Goal: Task Accomplishment & Management: Complete application form

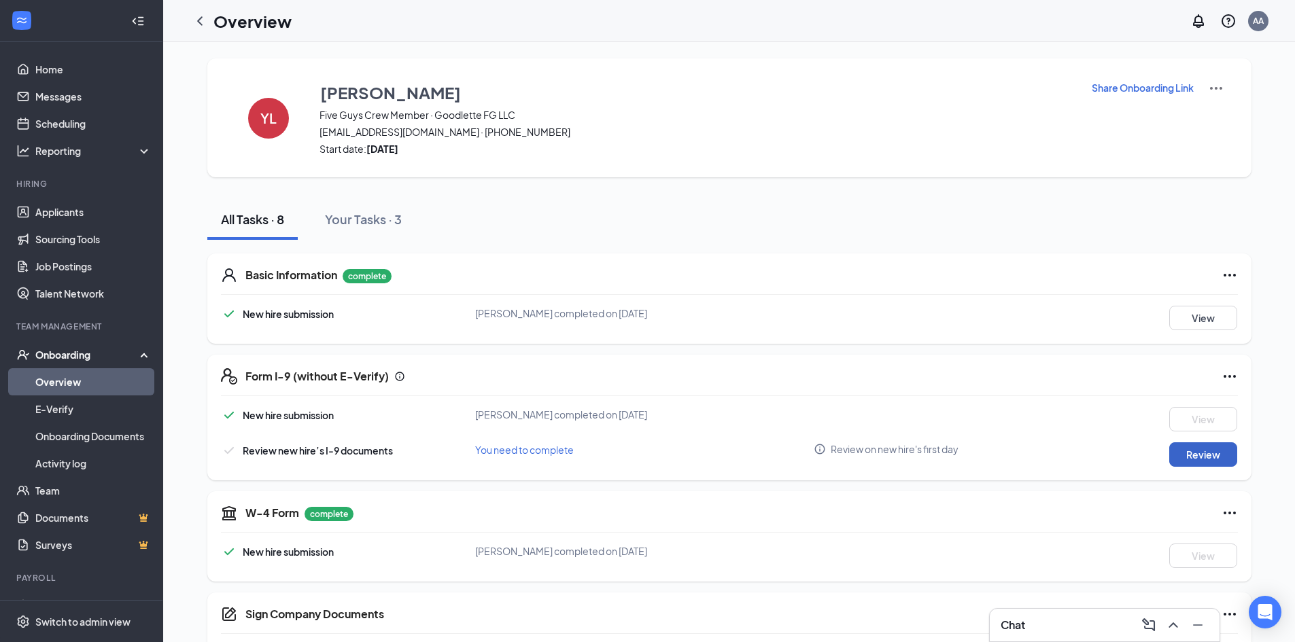
click at [1187, 457] on button "Review" at bounding box center [1203, 455] width 68 height 24
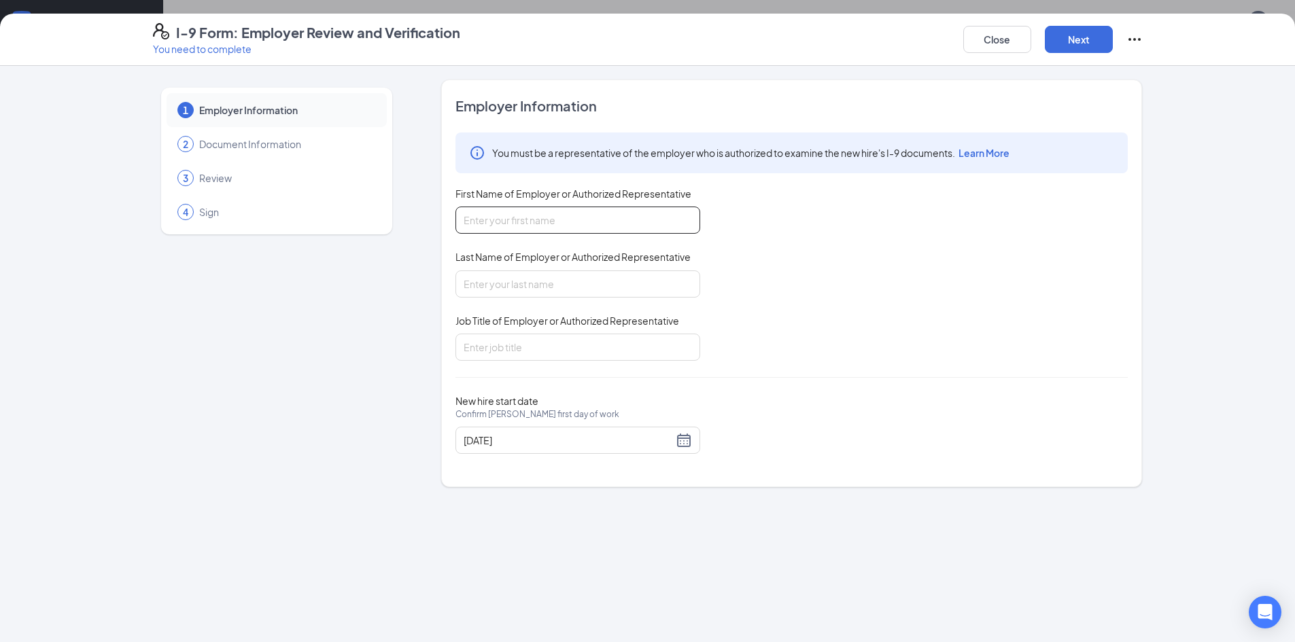
click at [540, 215] on input "First Name of Employer or Authorized Representative" at bounding box center [577, 220] width 245 height 27
type input "Maria"
click at [562, 287] on input "Last Name of Employer or Authorized Representative" at bounding box center [577, 284] width 245 height 27
type input "Peralta Antelo"
click at [547, 347] on input "Job Title of Employer or Authorized Representative" at bounding box center [577, 347] width 245 height 27
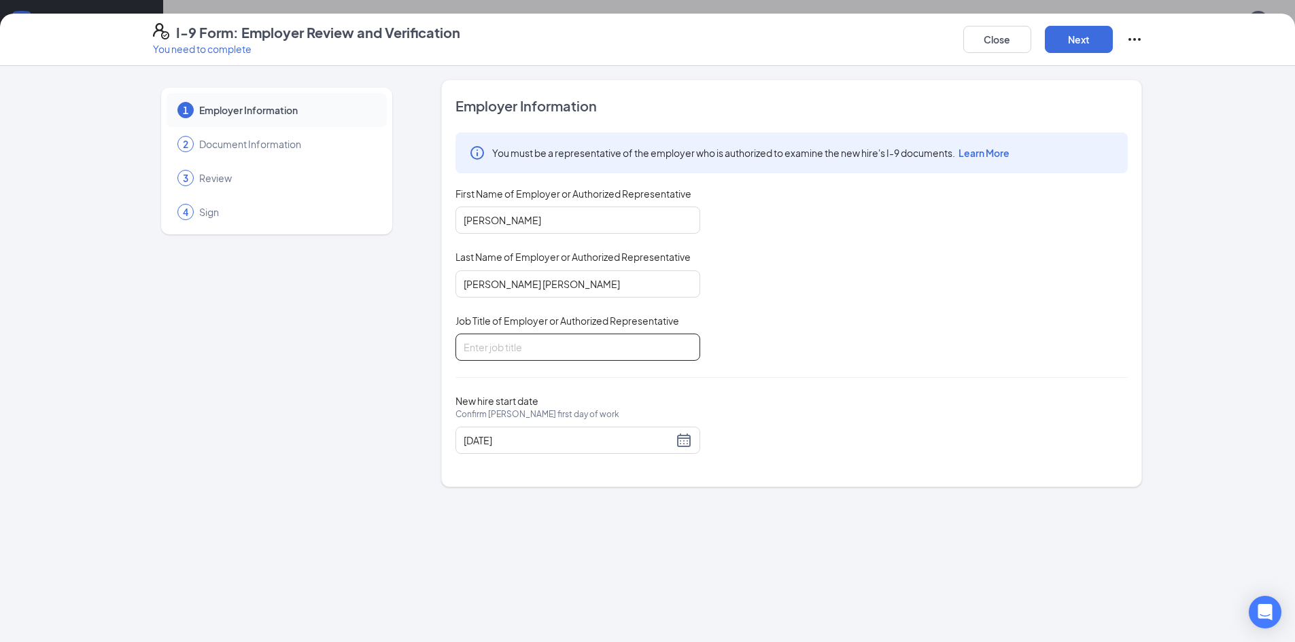
type input "General Manager"
click at [1066, 48] on button "Next" at bounding box center [1079, 39] width 68 height 27
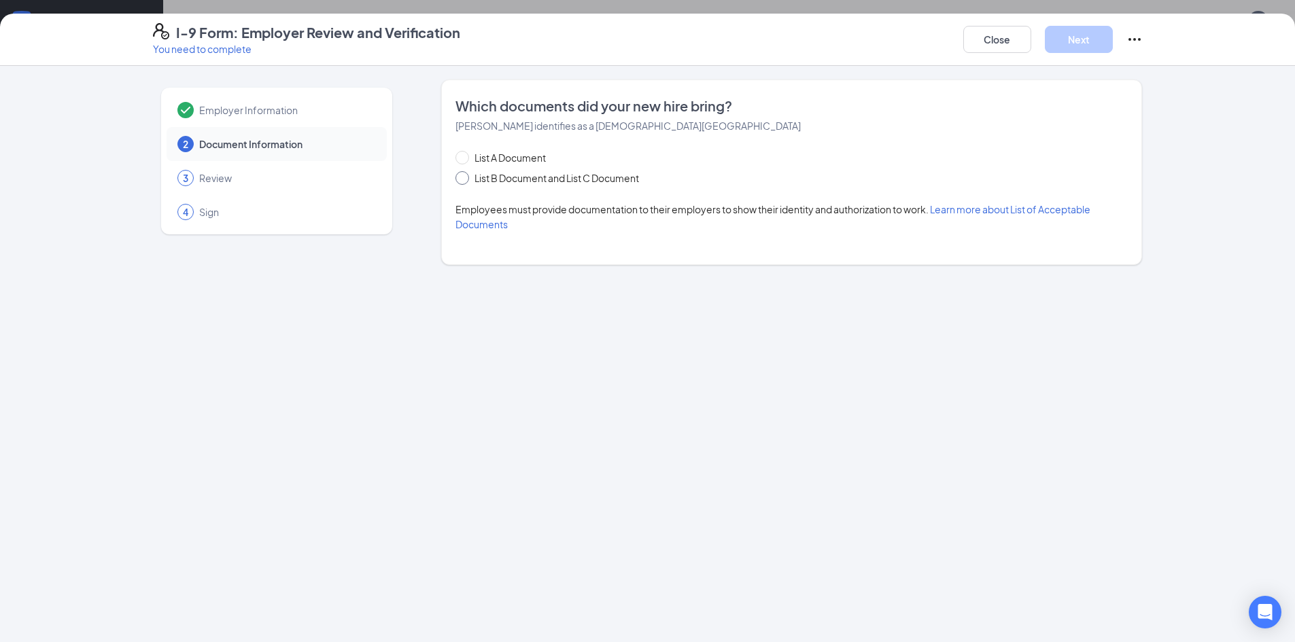
click at [462, 178] on input "List B Document and List C Document" at bounding box center [460, 176] width 10 height 10
radio input "true"
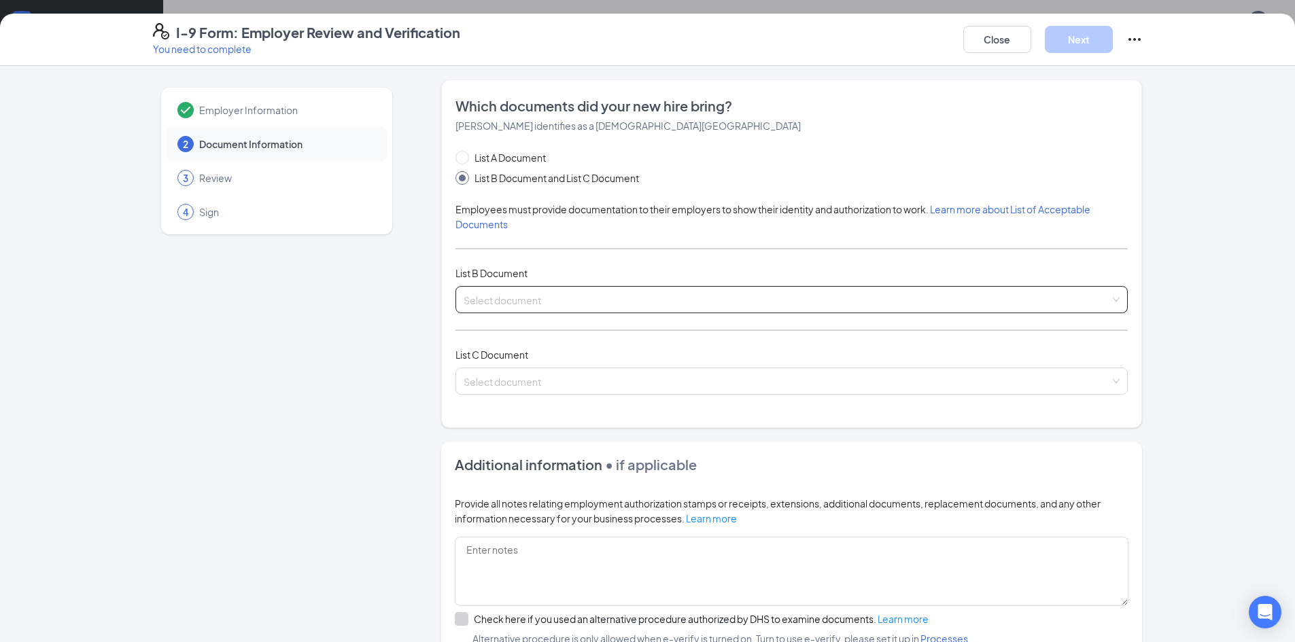
click at [508, 300] on input "search" at bounding box center [787, 297] width 646 height 20
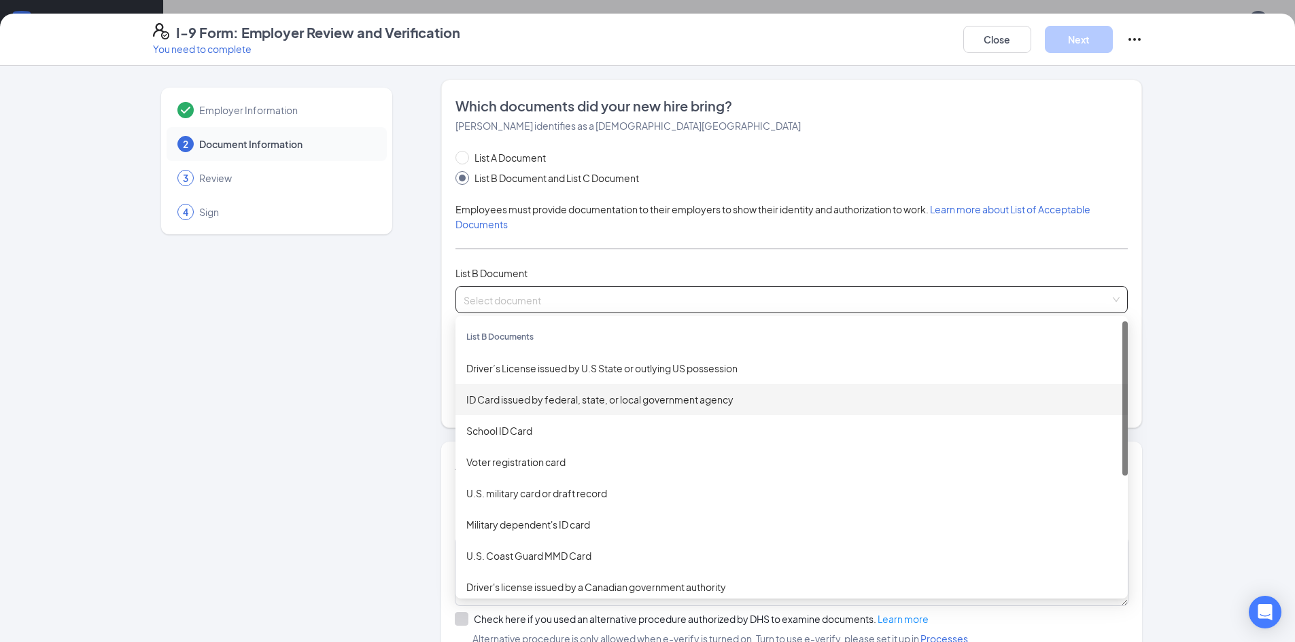
click at [633, 398] on div "ID Card issued by federal, state, or local government agency" at bounding box center [791, 399] width 651 height 15
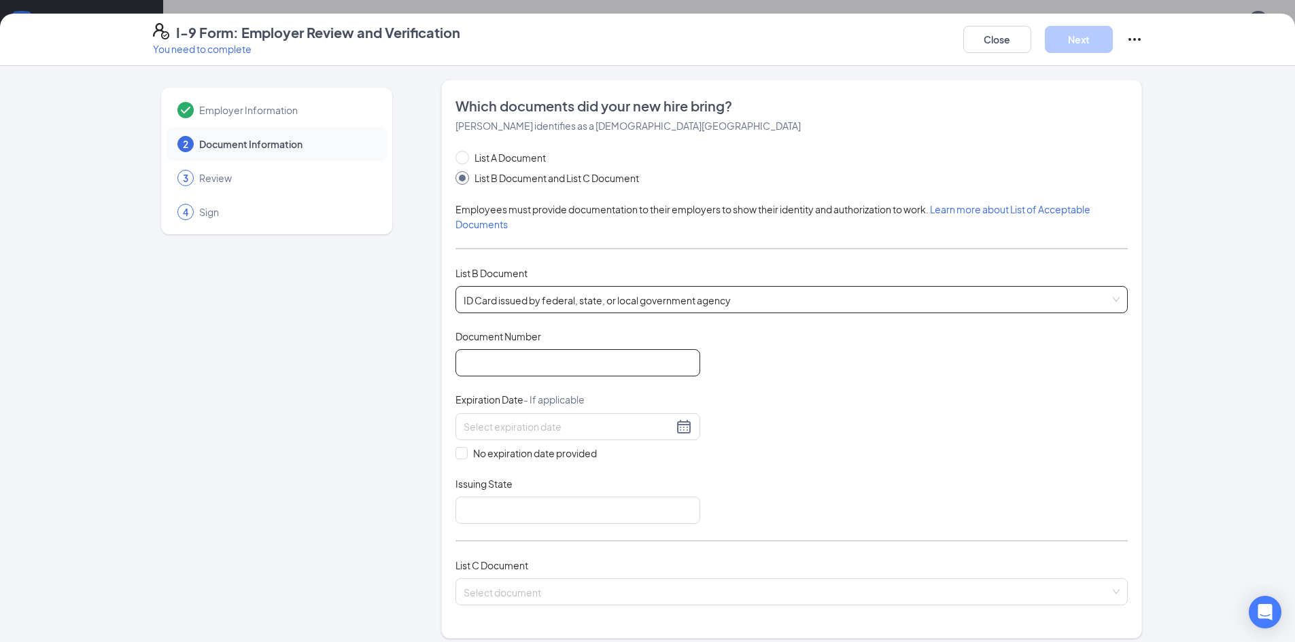
click at [521, 349] on input "Document Number" at bounding box center [577, 362] width 245 height 27
click at [604, 362] on input "Document Number" at bounding box center [577, 362] width 245 height 27
click at [462, 364] on input "l122" at bounding box center [577, 362] width 245 height 27
type input "L122-960-03-967-0"
click at [551, 433] on input at bounding box center [568, 426] width 209 height 15
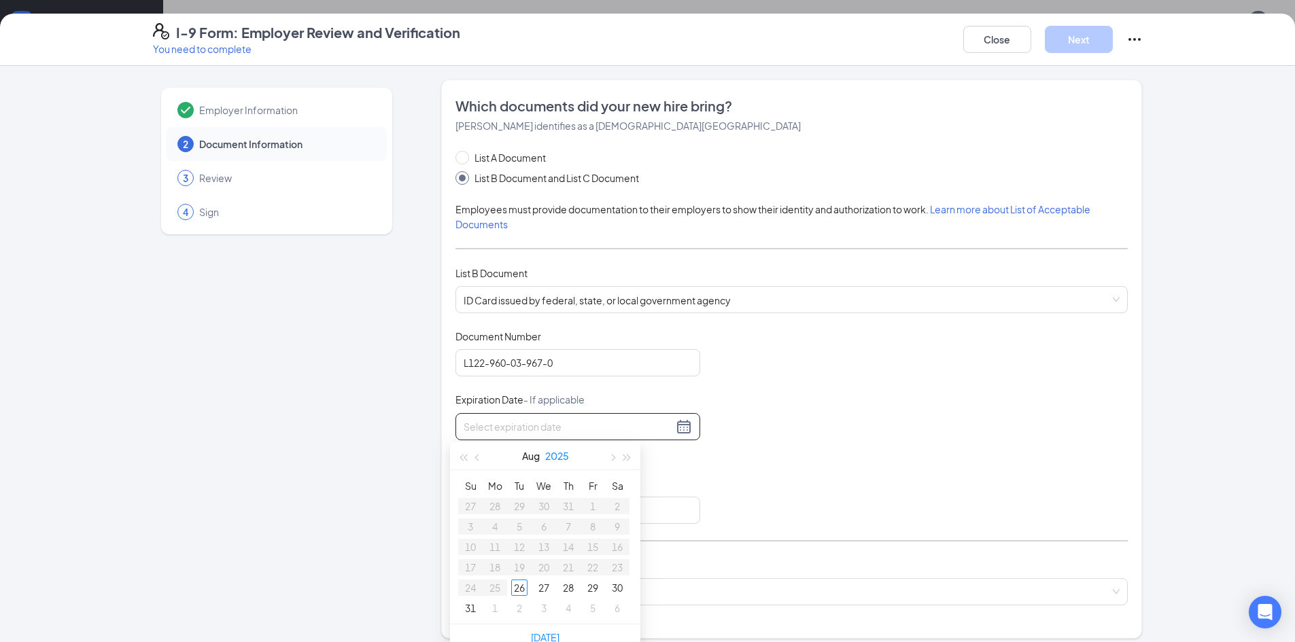
click at [556, 454] on button "2025" at bounding box center [557, 456] width 24 height 27
type input "08/26/2027"
click at [627, 457] on span "button" at bounding box center [627, 458] width 7 height 7
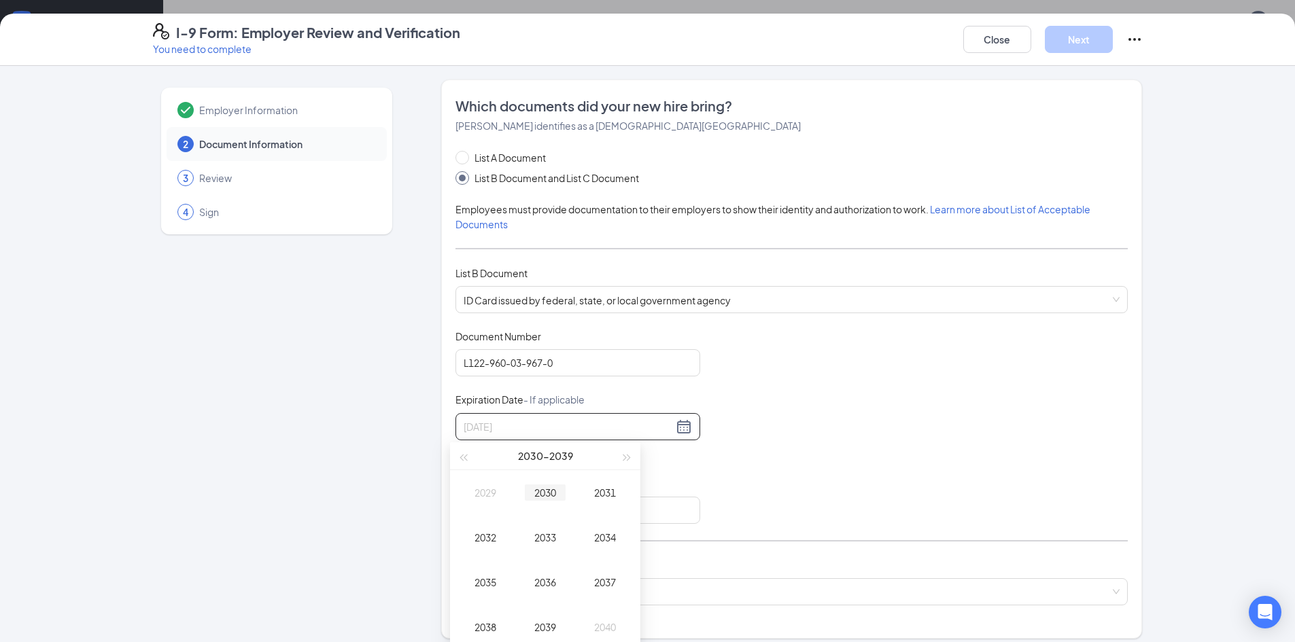
click at [541, 493] on div "2030" at bounding box center [545, 493] width 41 height 16
type input "12/26/2030"
click at [600, 629] on div "Dec" at bounding box center [605, 627] width 41 height 16
type input "12/21/2030"
type input "12/06/2030"
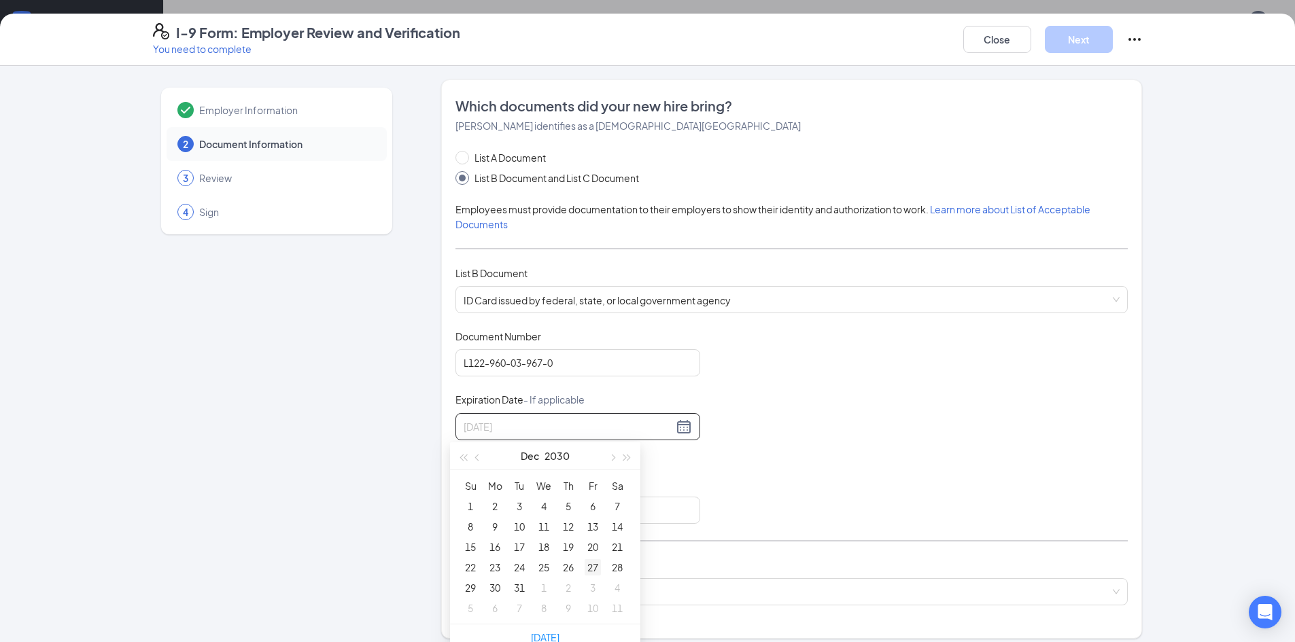
type input "12/27/2030"
click at [589, 568] on div "27" at bounding box center [593, 567] width 16 height 16
click at [541, 509] on input "Issuing State" at bounding box center [577, 510] width 245 height 27
type input "Florida"
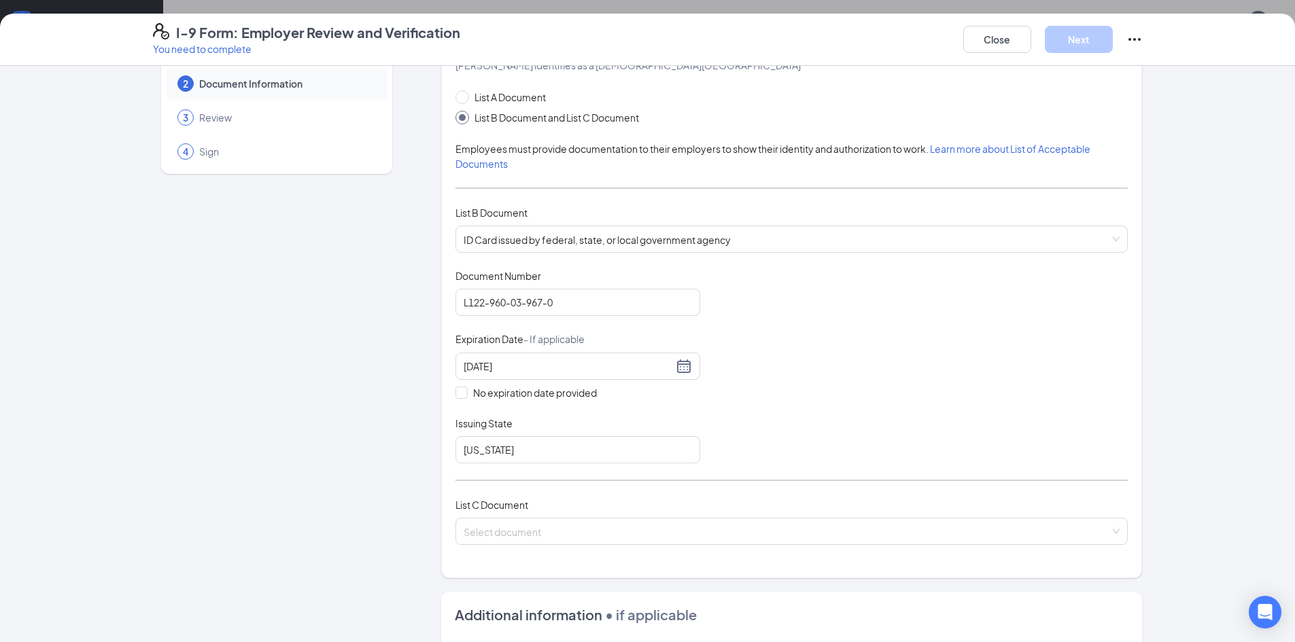
scroll to position [85, 0]
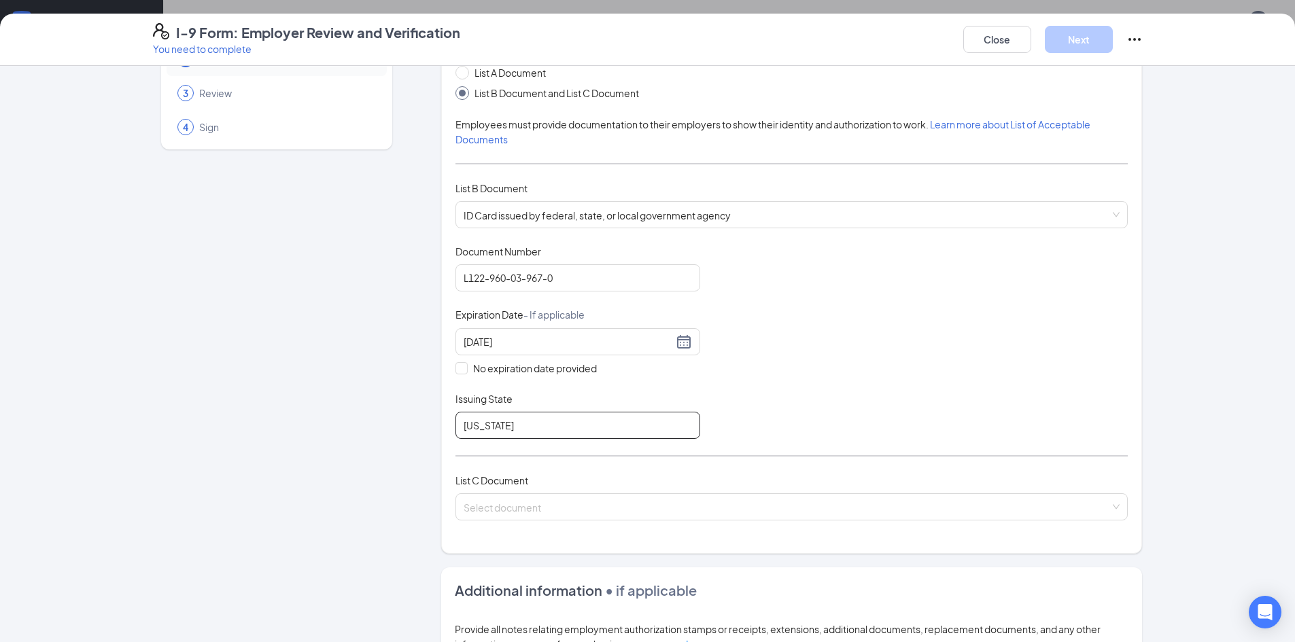
click at [587, 436] on input "Florida" at bounding box center [577, 425] width 245 height 27
click at [825, 414] on div "Document Title ID Card issued by federal, state, or local government agency Doc…" at bounding box center [791, 342] width 672 height 194
click at [570, 515] on span at bounding box center [787, 507] width 646 height 26
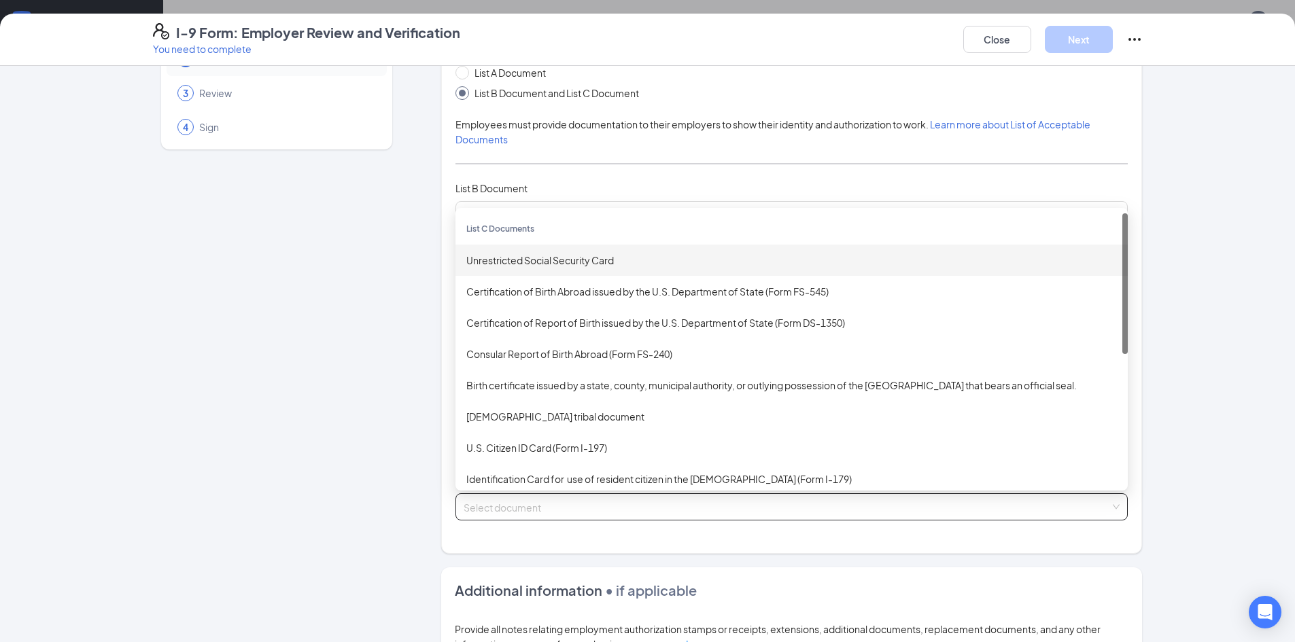
click at [545, 264] on div "Unrestricted Social Security Card" at bounding box center [791, 260] width 651 height 15
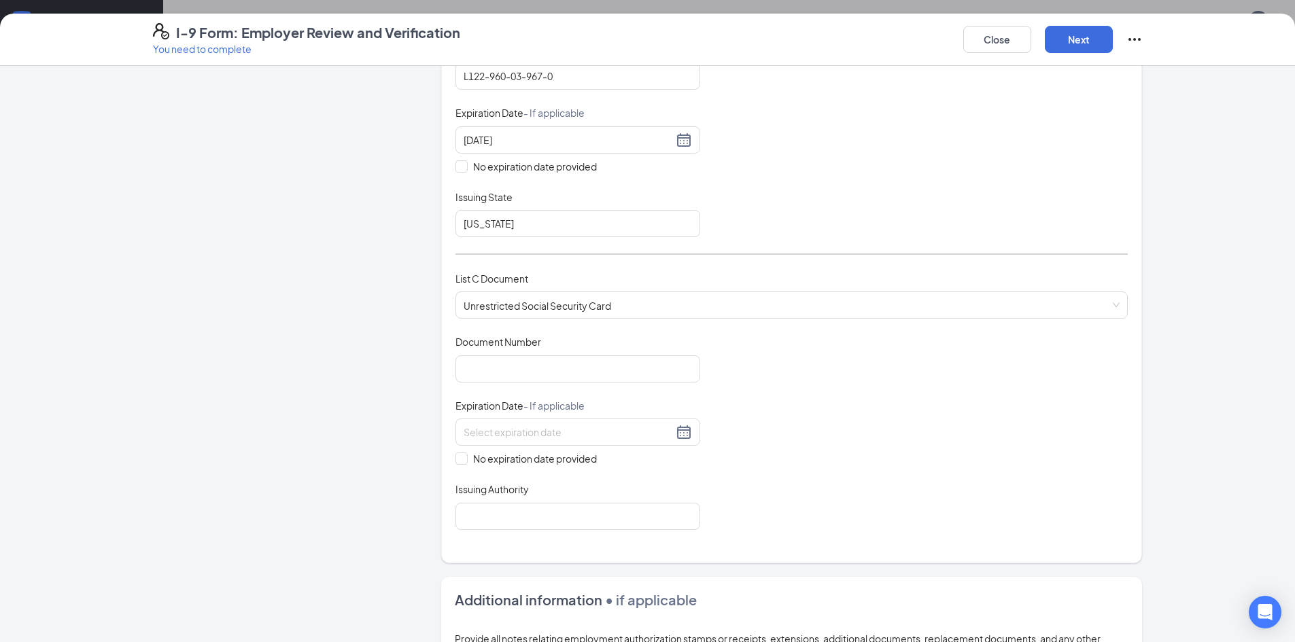
scroll to position [292, 0]
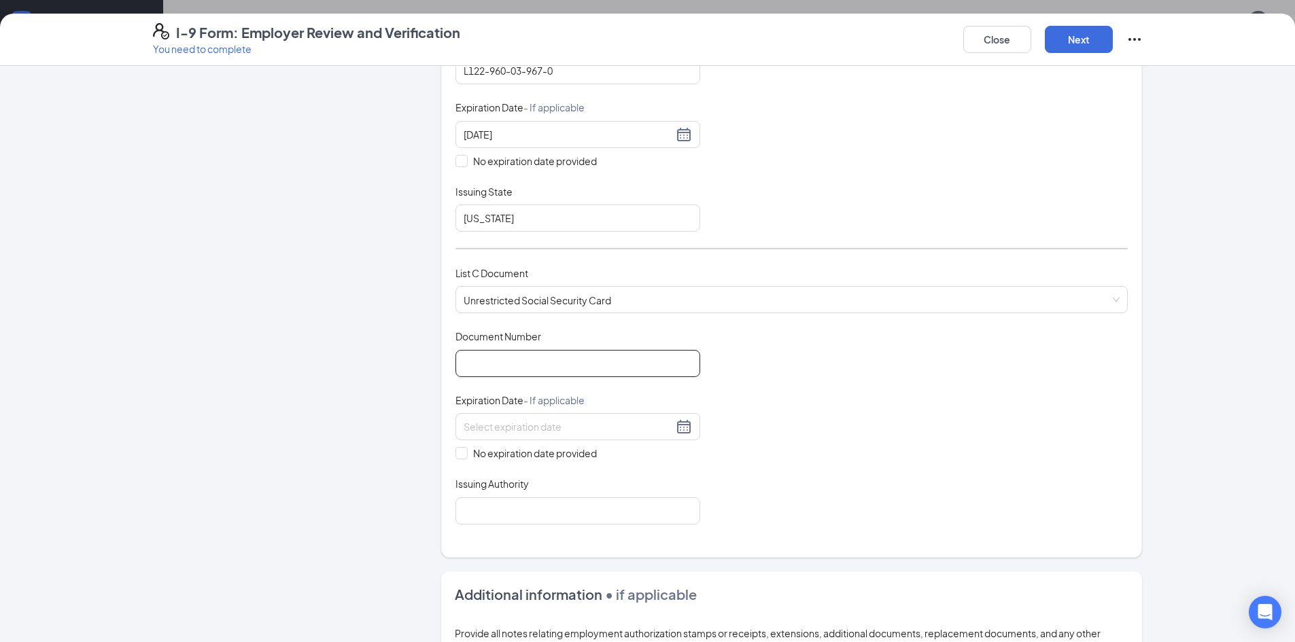
click at [601, 368] on input "Document Number" at bounding box center [577, 363] width 245 height 27
type input "771-26-3412"
click at [455, 453] on input "No expiration date provided" at bounding box center [460, 452] width 10 height 10
checkbox input "true"
click at [484, 508] on input "Issuing Authority" at bounding box center [577, 513] width 245 height 27
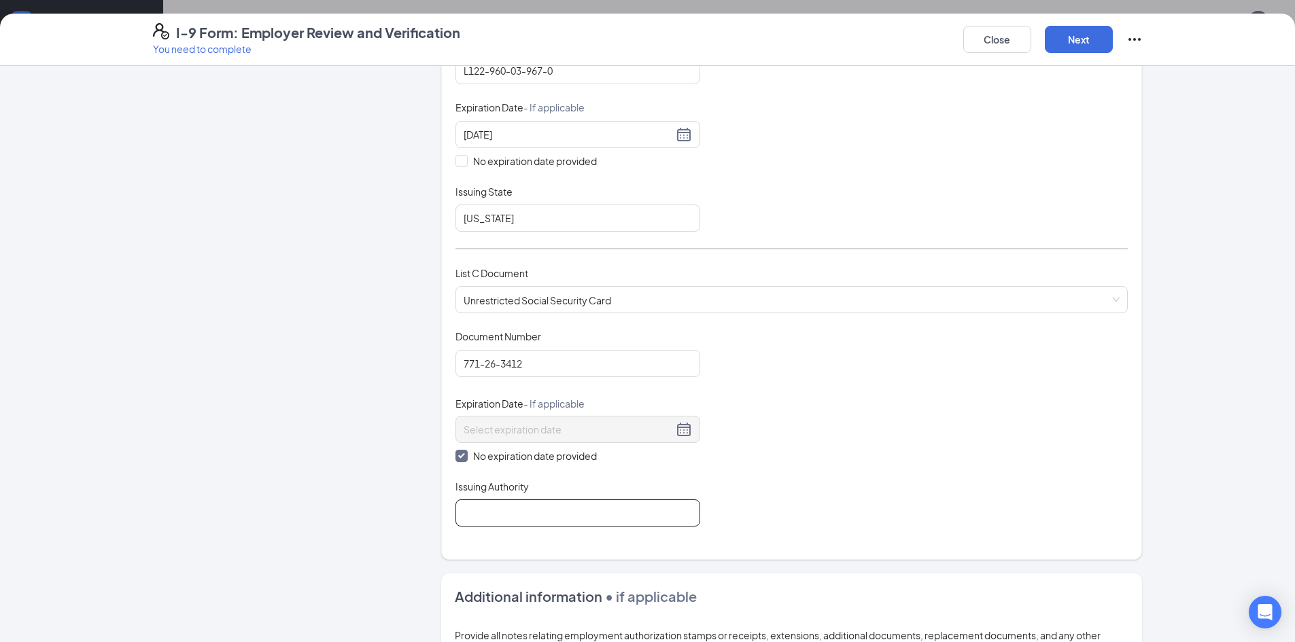
type input "Social Security Administration"
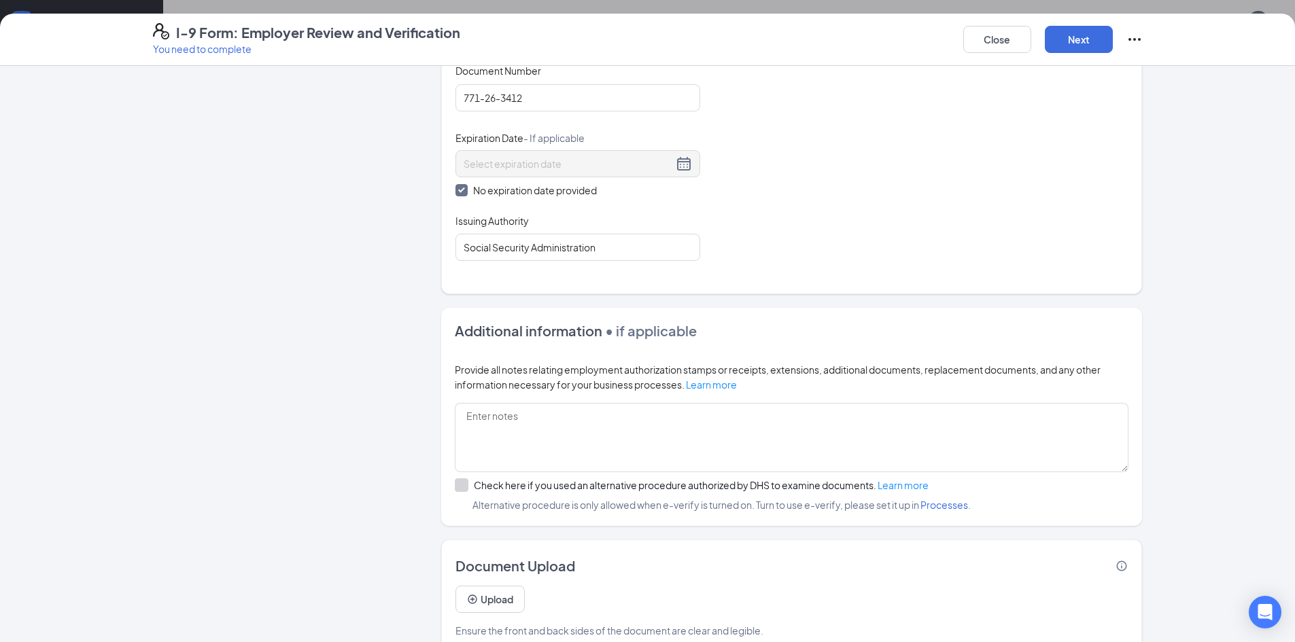
scroll to position [585, 0]
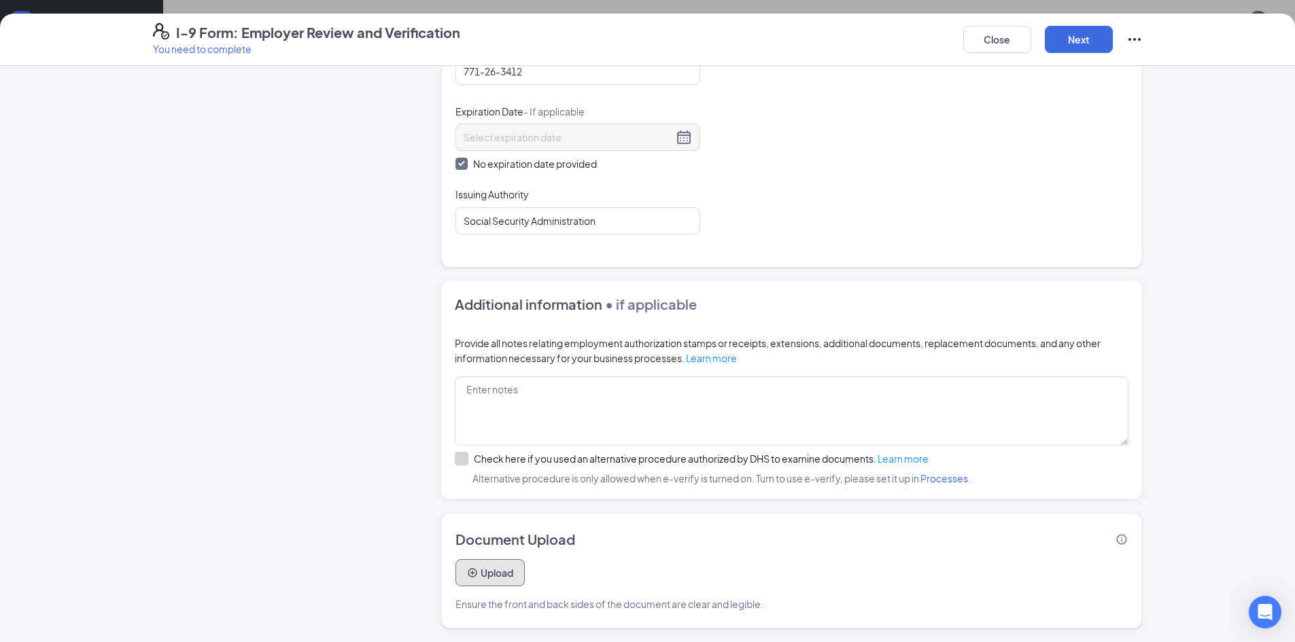
click at [479, 579] on button "Upload" at bounding box center [489, 572] width 69 height 27
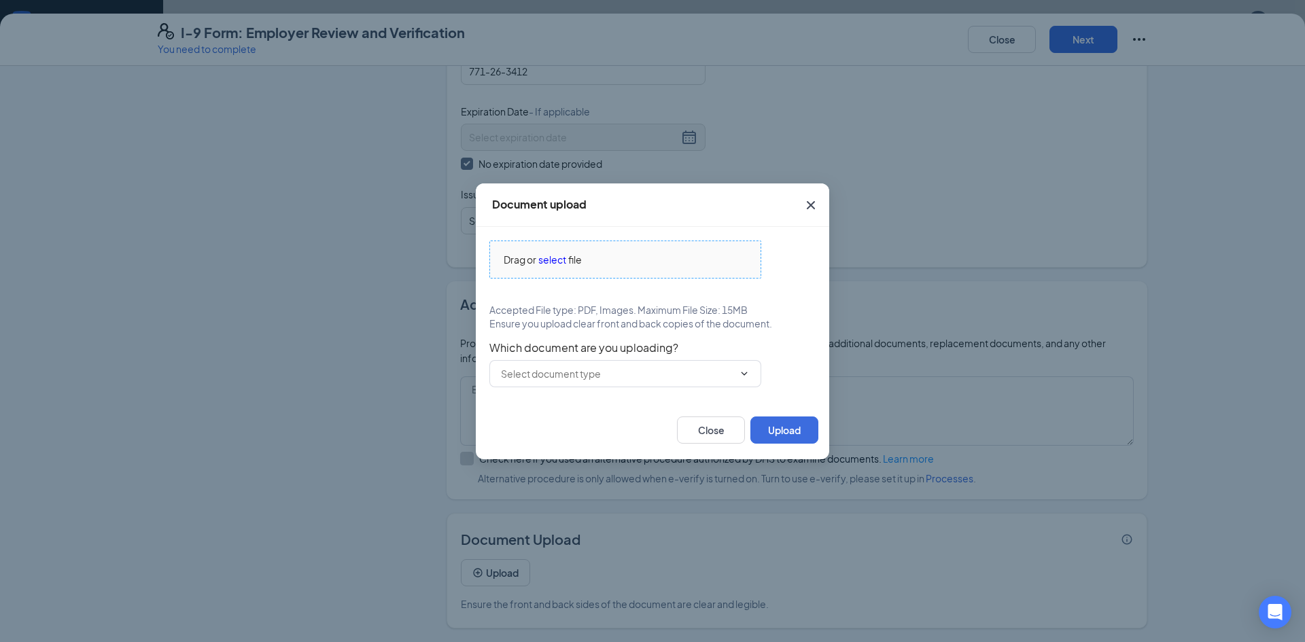
click at [553, 252] on span "select" at bounding box center [552, 259] width 28 height 15
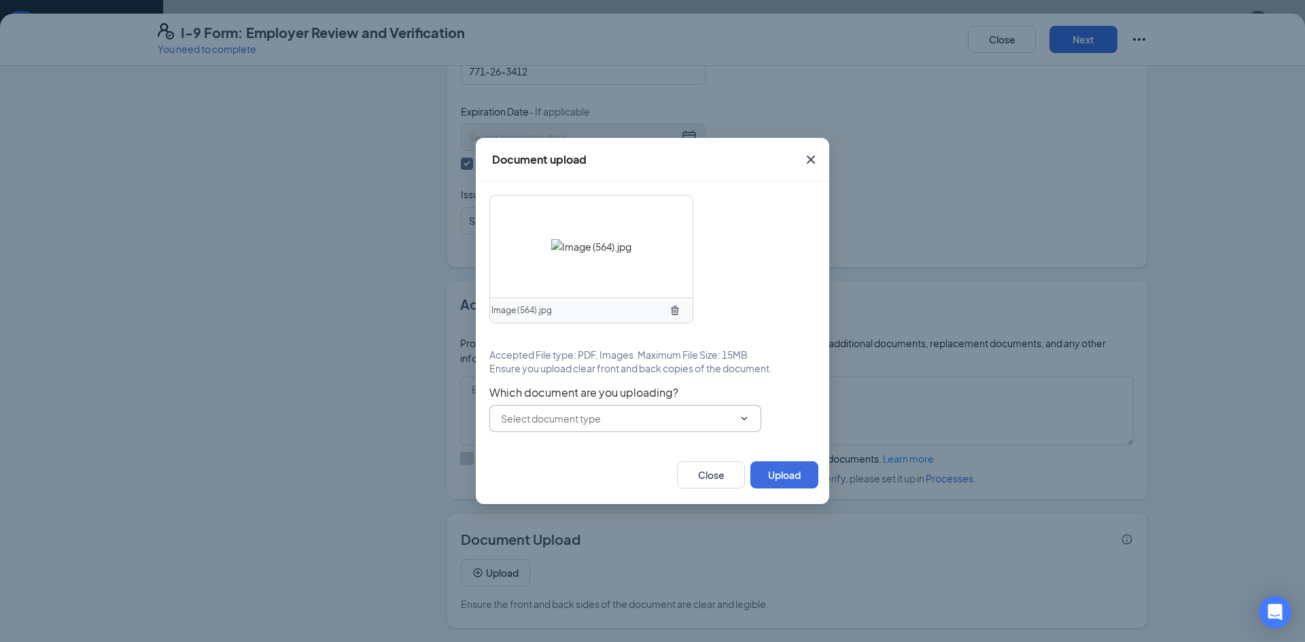
click at [740, 418] on icon "ChevronDown" at bounding box center [744, 418] width 11 height 11
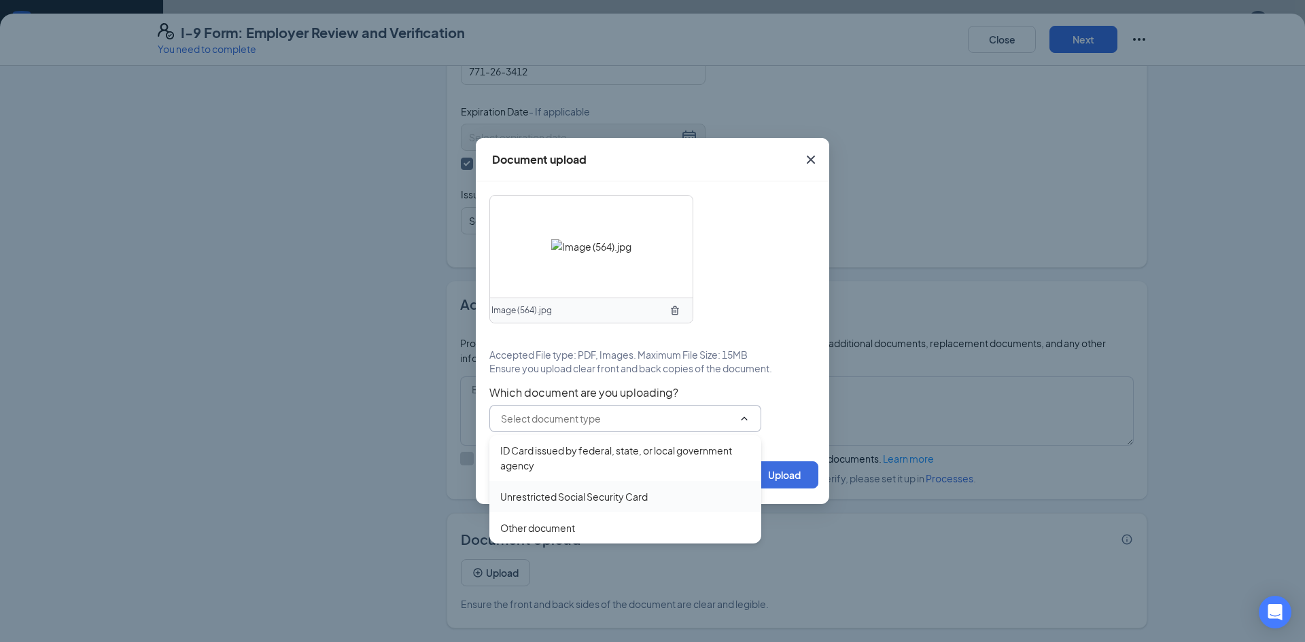
click at [641, 498] on div "Unrestricted Social Security Card" at bounding box center [574, 496] width 148 height 15
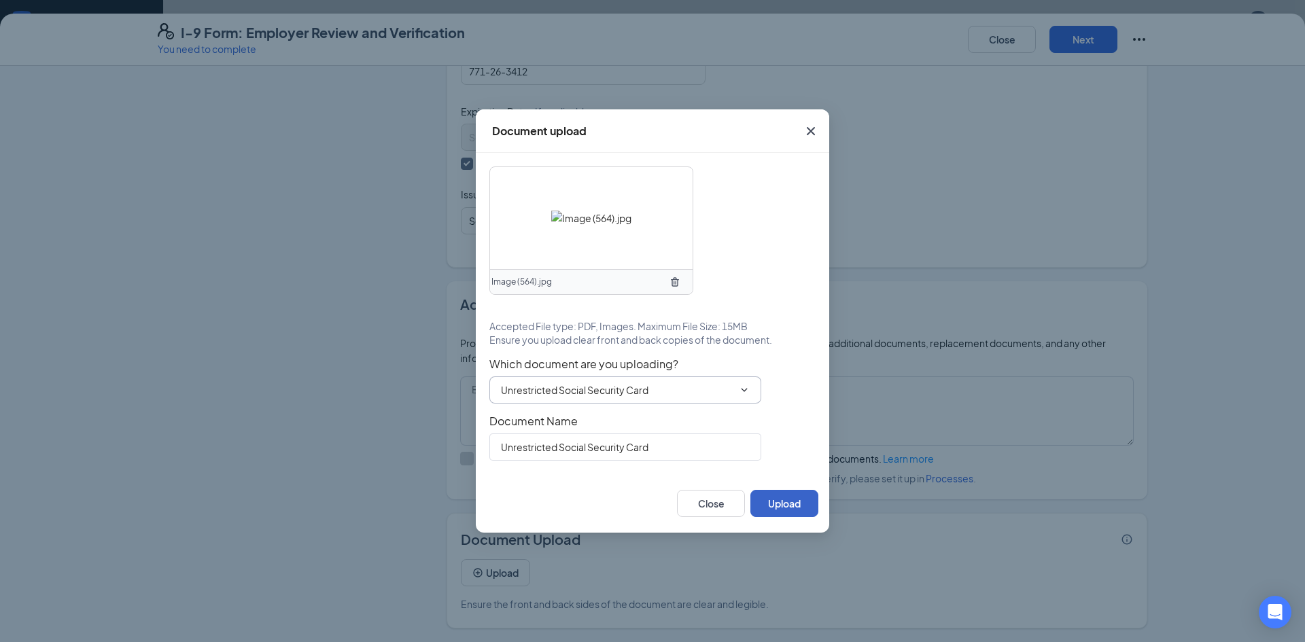
click at [774, 510] on button "Upload" at bounding box center [784, 503] width 68 height 27
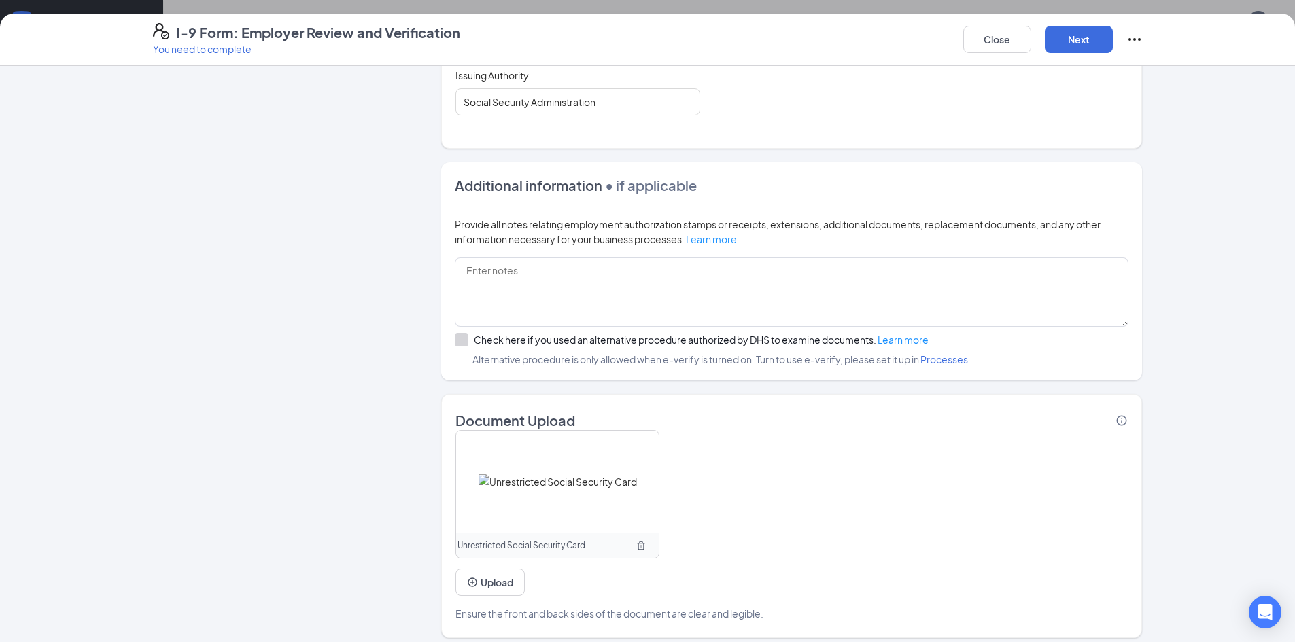
scroll to position [713, 0]
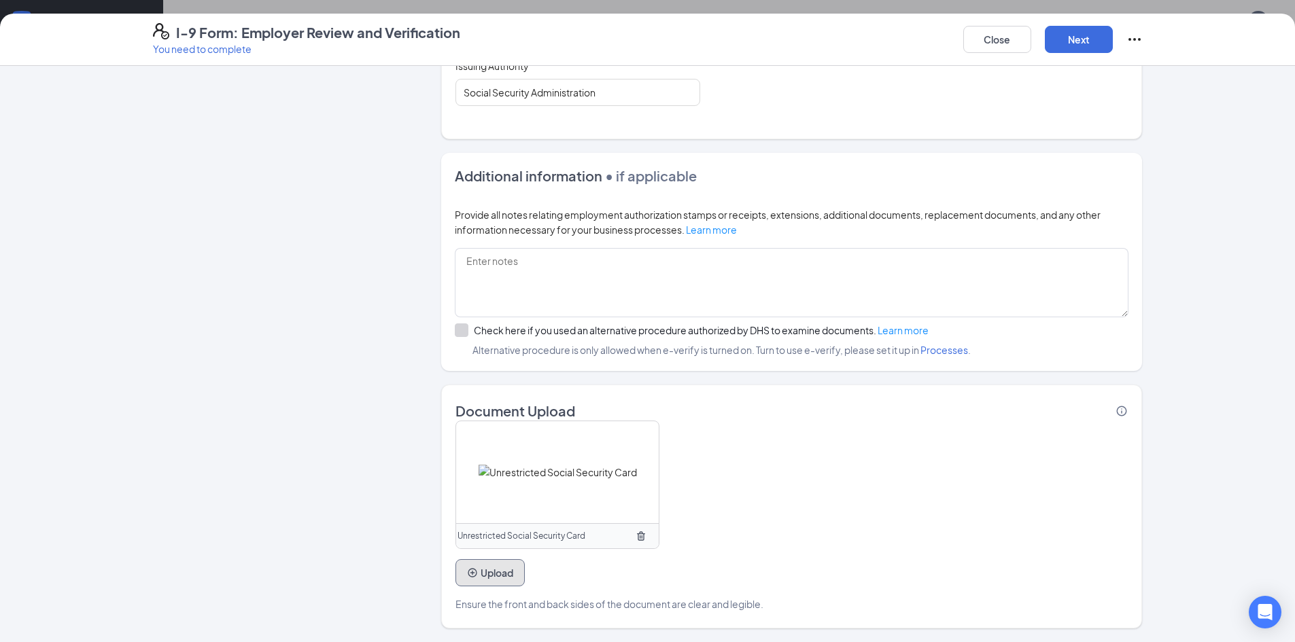
click at [495, 572] on button "Upload" at bounding box center [489, 572] width 69 height 27
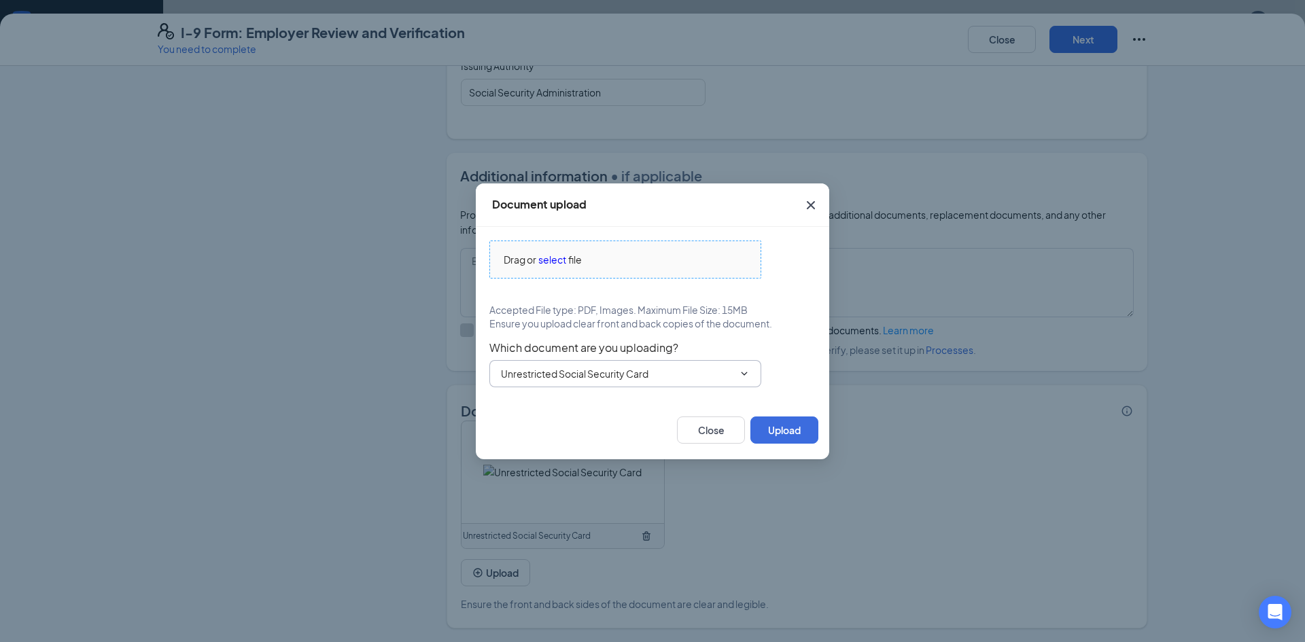
click at [627, 266] on div "Drag or select file" at bounding box center [625, 259] width 271 height 15
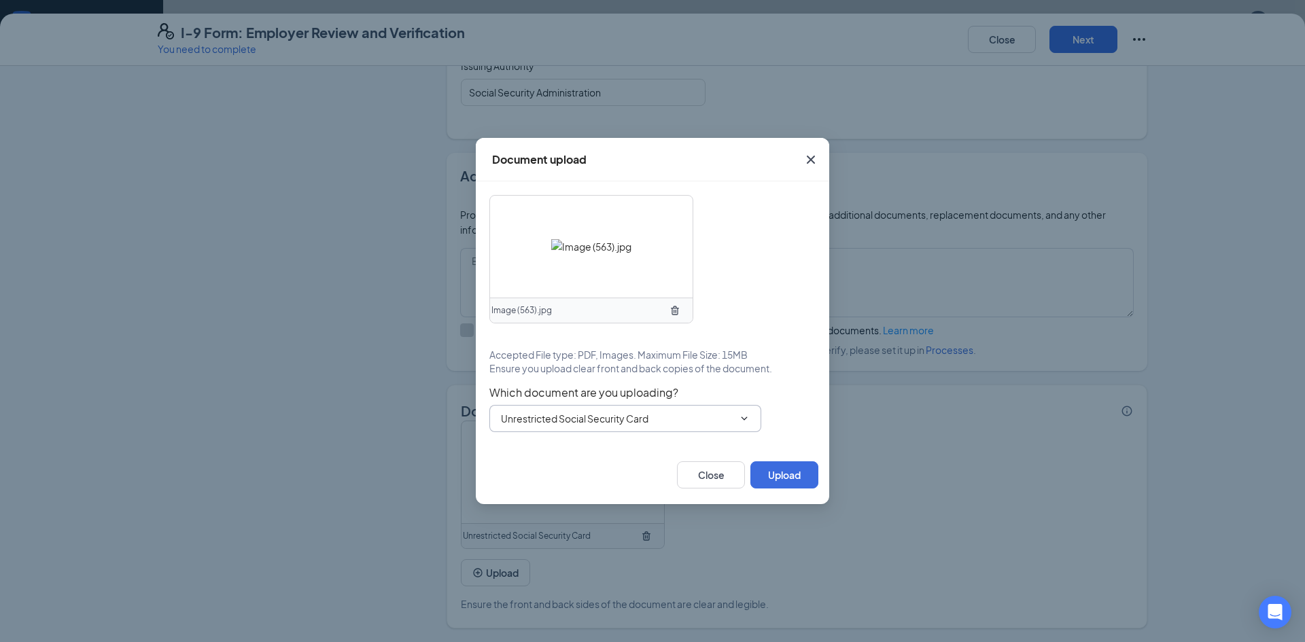
click at [671, 417] on input "Unrestricted Social Security Card" at bounding box center [617, 418] width 232 height 15
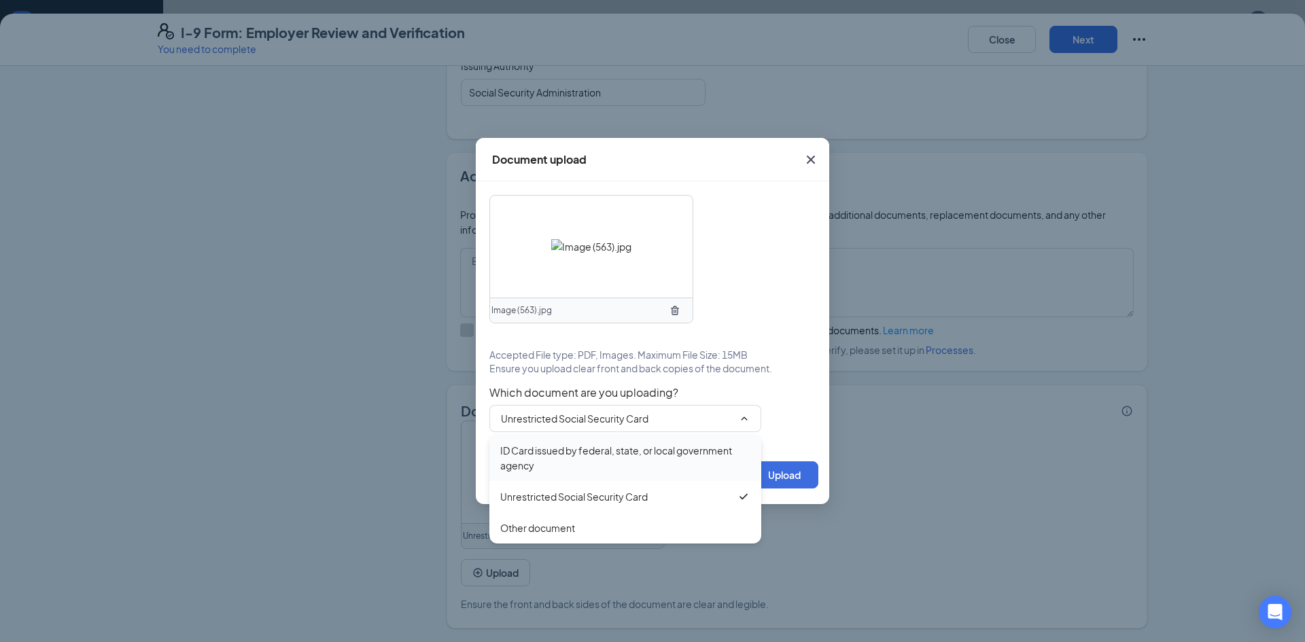
click at [634, 457] on div "ID Card issued by federal, state, or local government agency" at bounding box center [625, 458] width 250 height 30
type input "ID Card issued by federal, state, or local government agency"
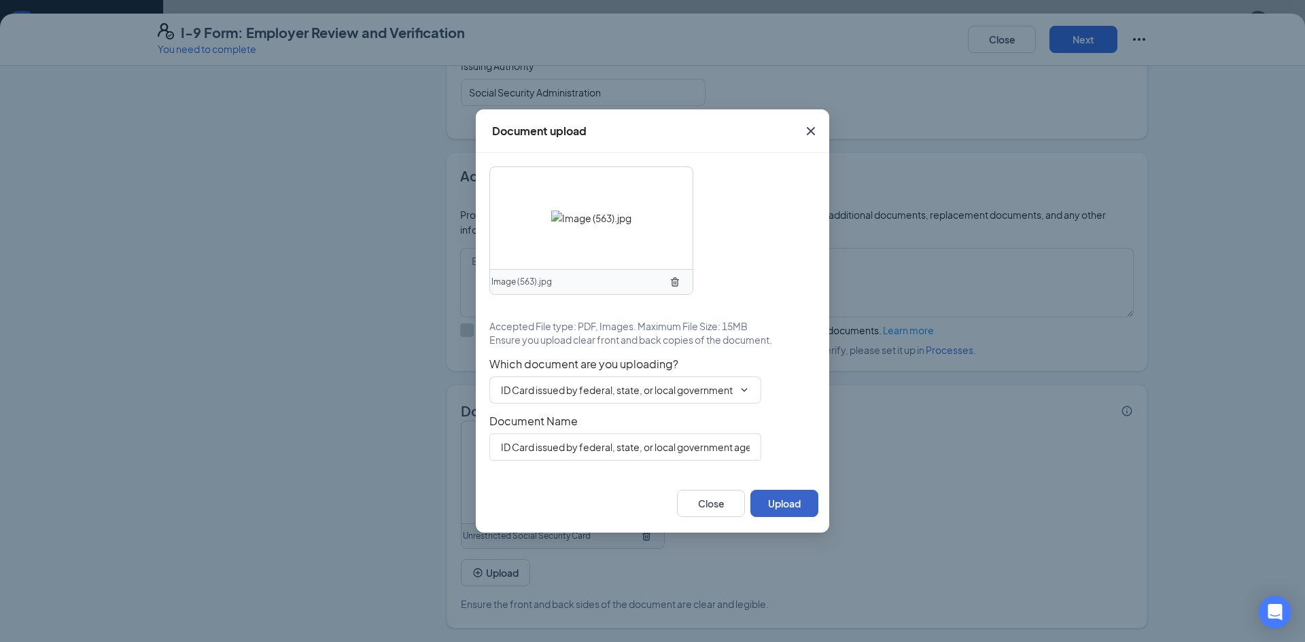
click at [793, 506] on button "Upload" at bounding box center [784, 503] width 68 height 27
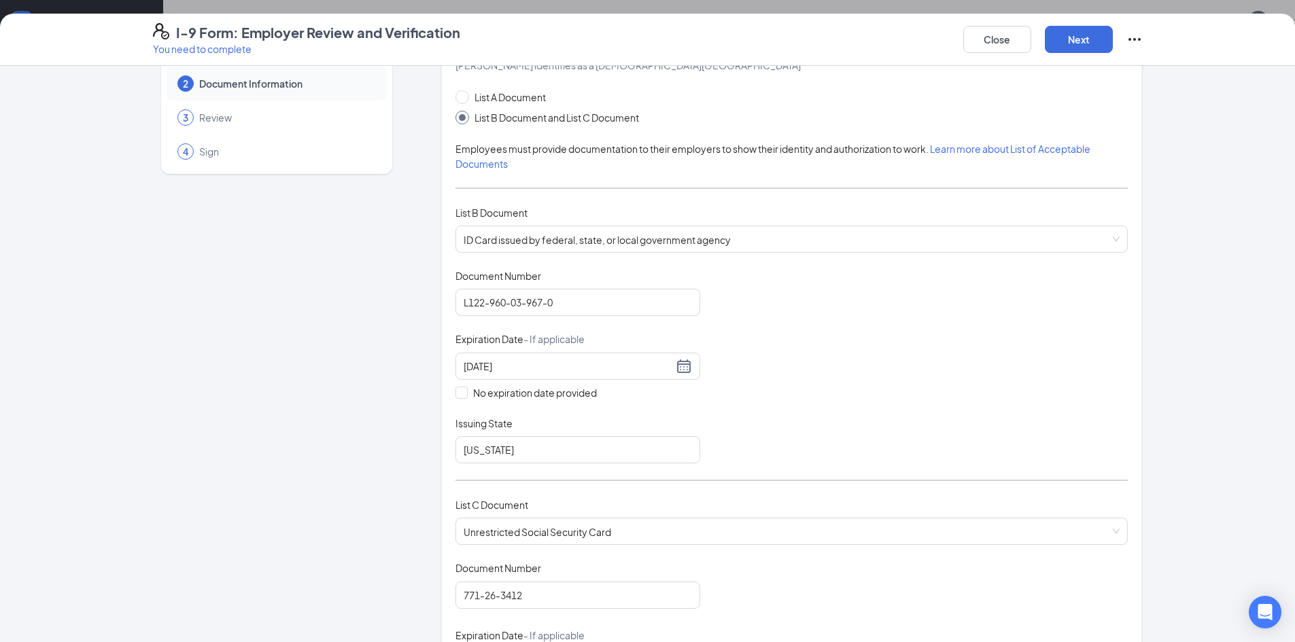
scroll to position [30, 0]
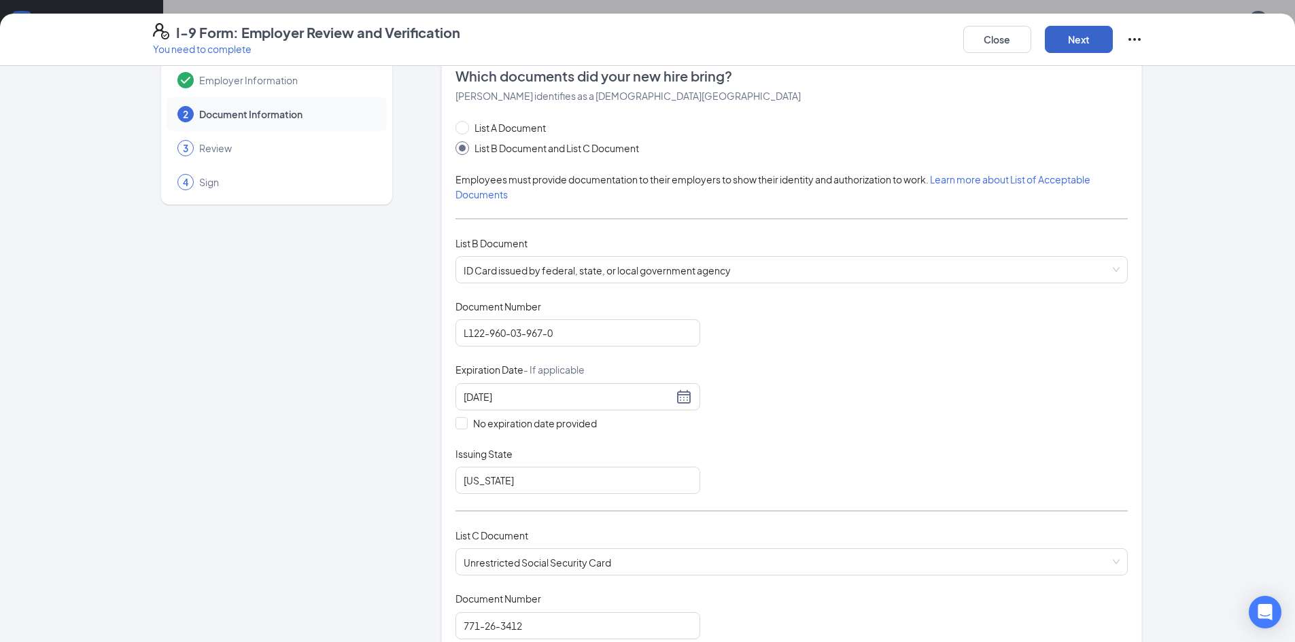
click at [1092, 48] on button "Next" at bounding box center [1079, 39] width 68 height 27
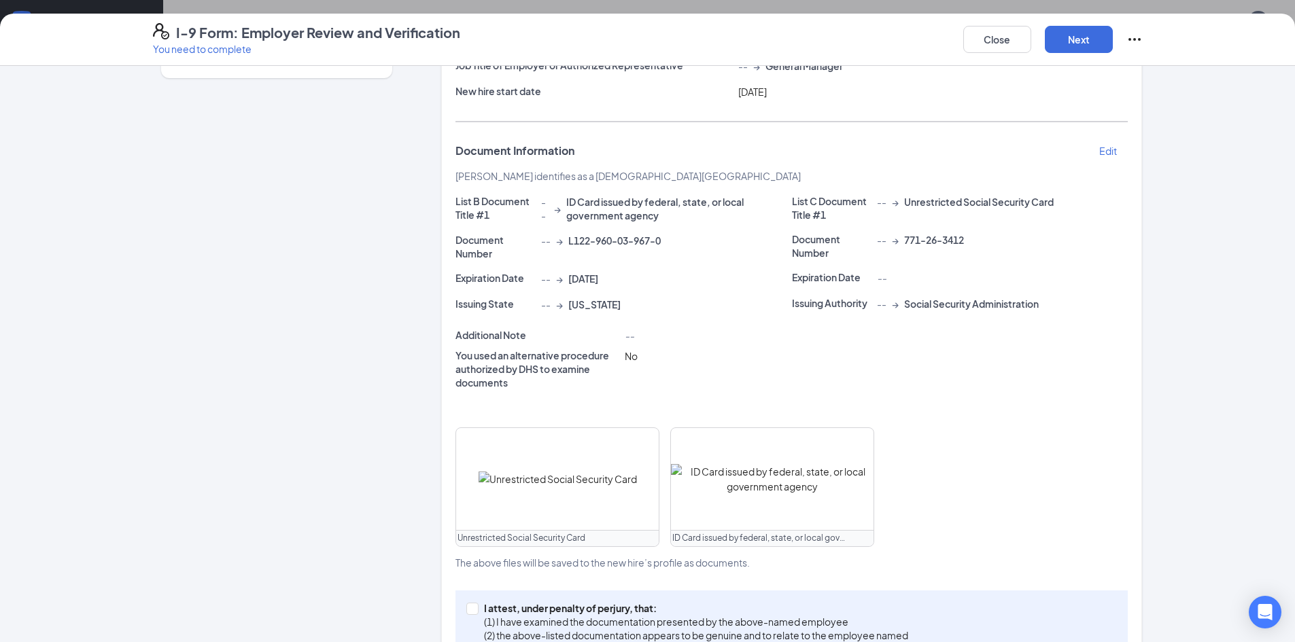
scroll to position [211, 0]
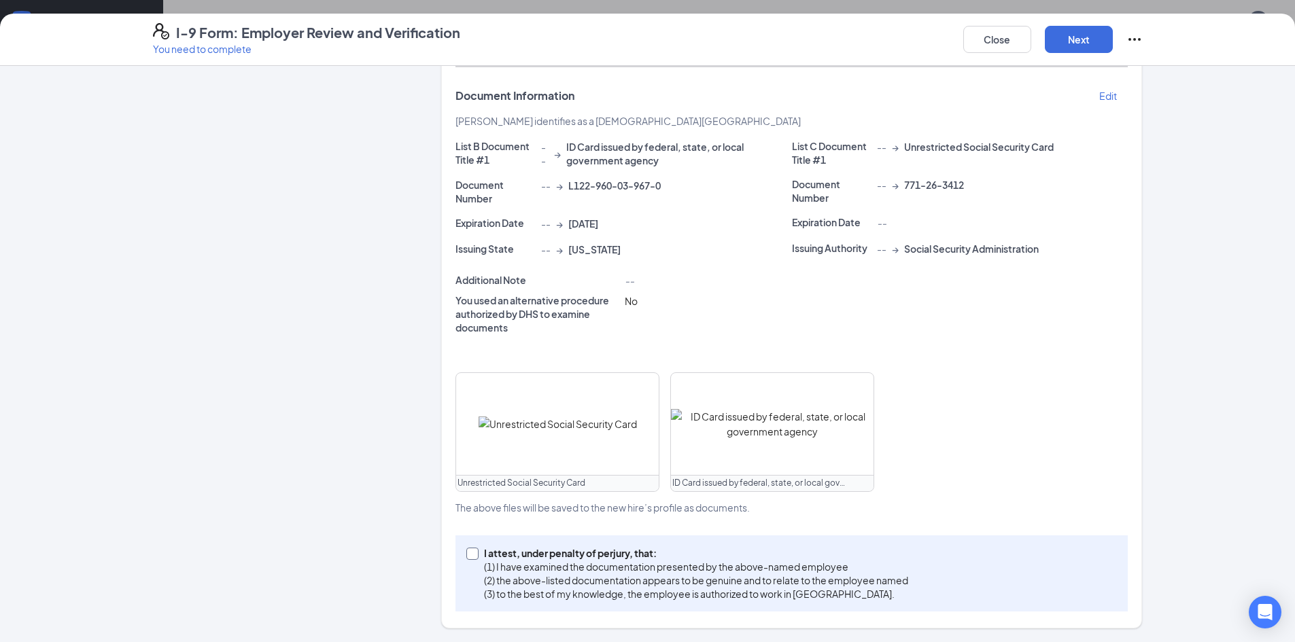
click at [471, 557] on span at bounding box center [472, 554] width 12 height 12
click at [471, 557] on input "I attest, under penalty of perjury, that: (1) I have examined the documentation…" at bounding box center [471, 553] width 10 height 10
checkbox input "true"
click at [1082, 39] on button "Next" at bounding box center [1079, 39] width 68 height 27
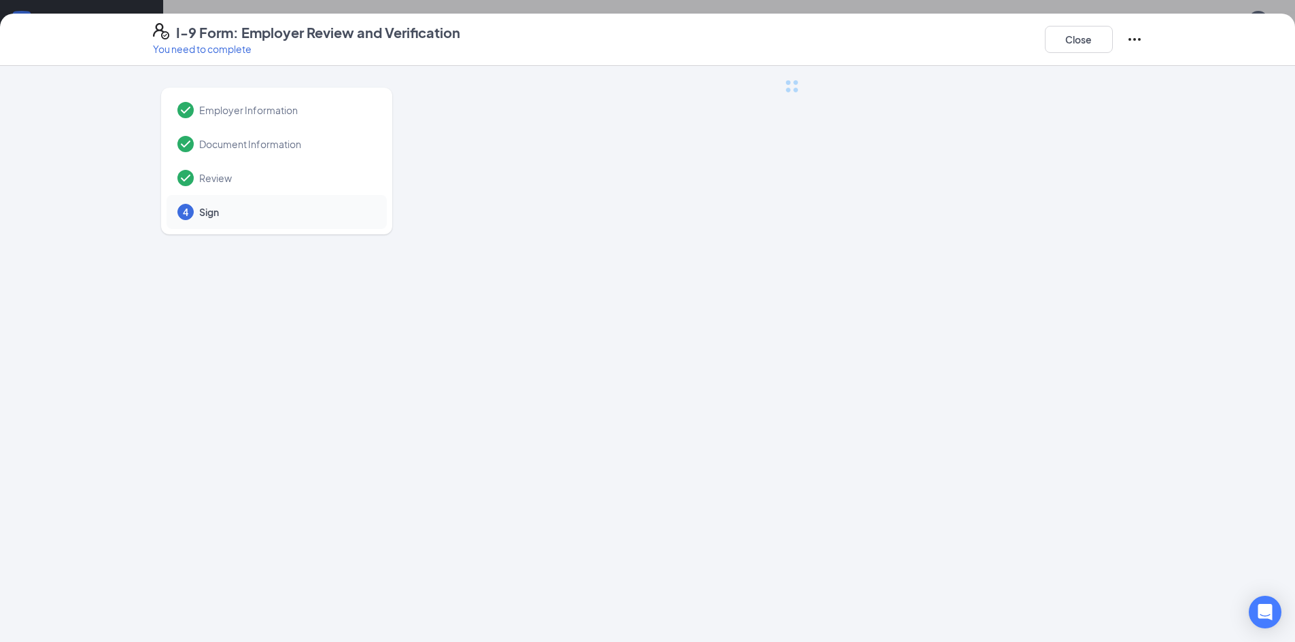
scroll to position [0, 0]
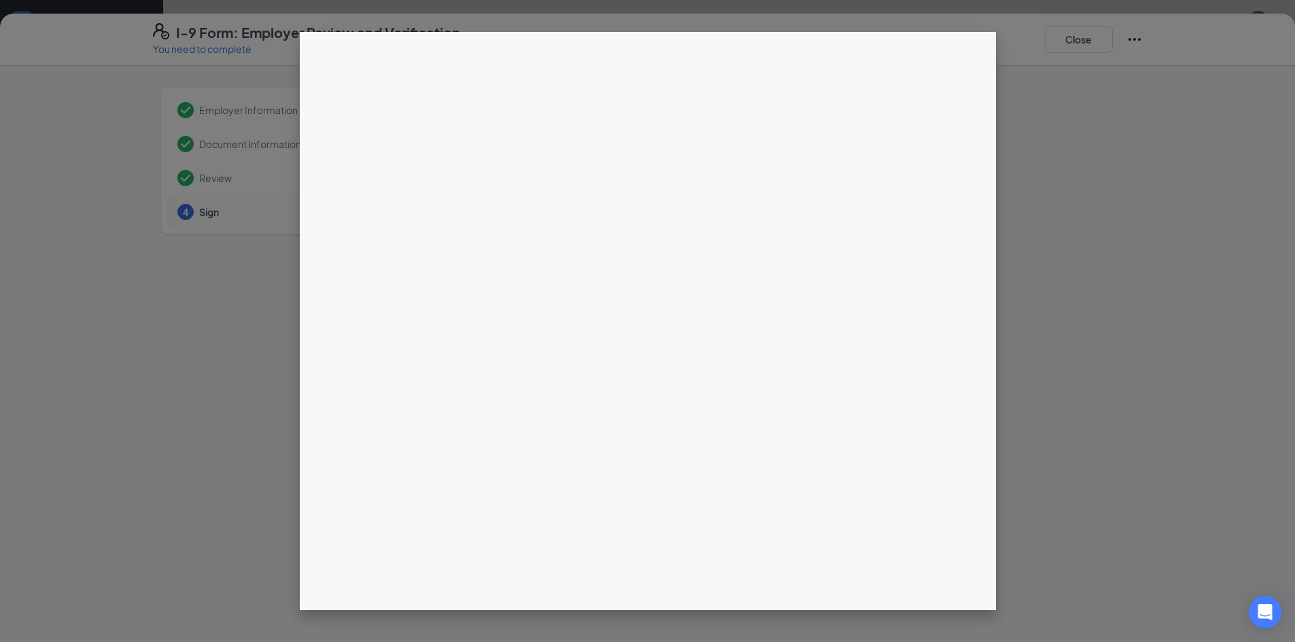
click at [668, 198] on div "I-9 Form: Employer Review and Verification You need to complete Close Employer …" at bounding box center [647, 321] width 1295 height 642
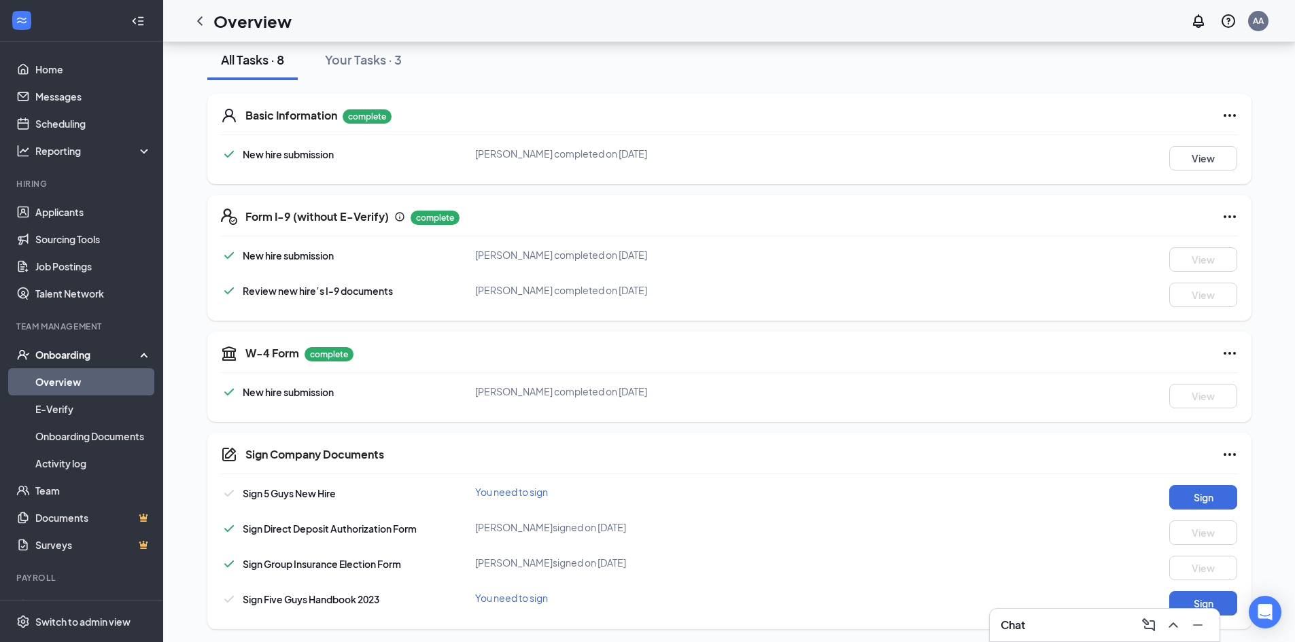
scroll to position [163, 0]
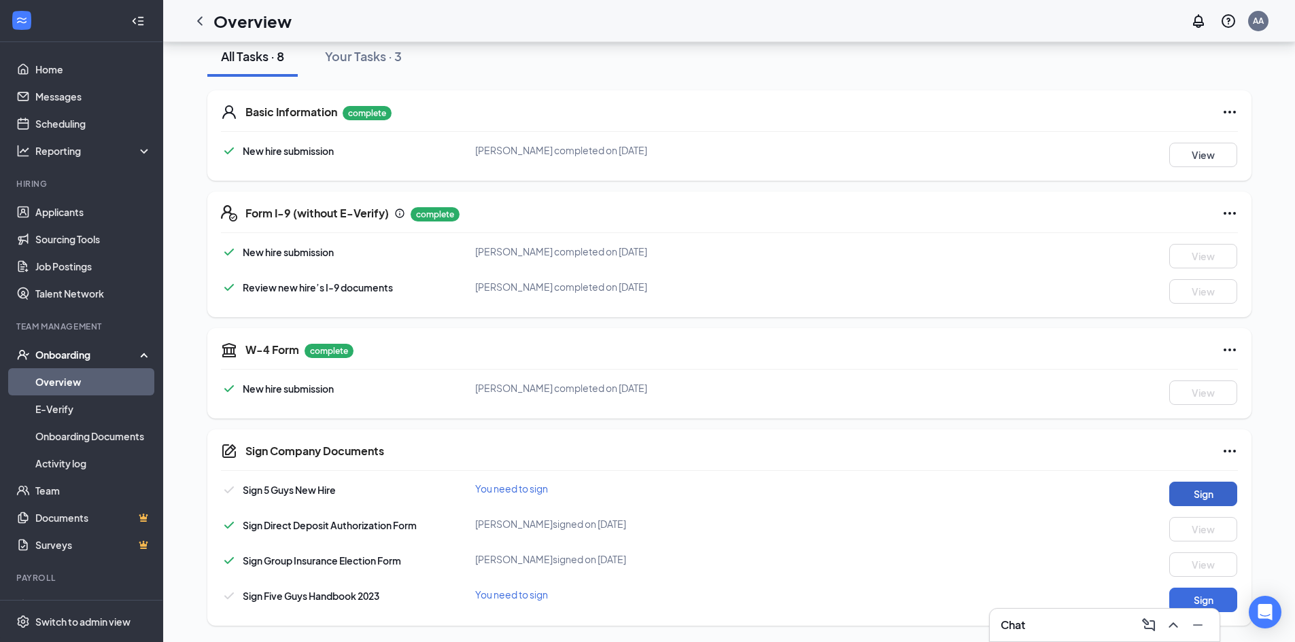
click at [1195, 494] on button "Sign" at bounding box center [1203, 494] width 68 height 24
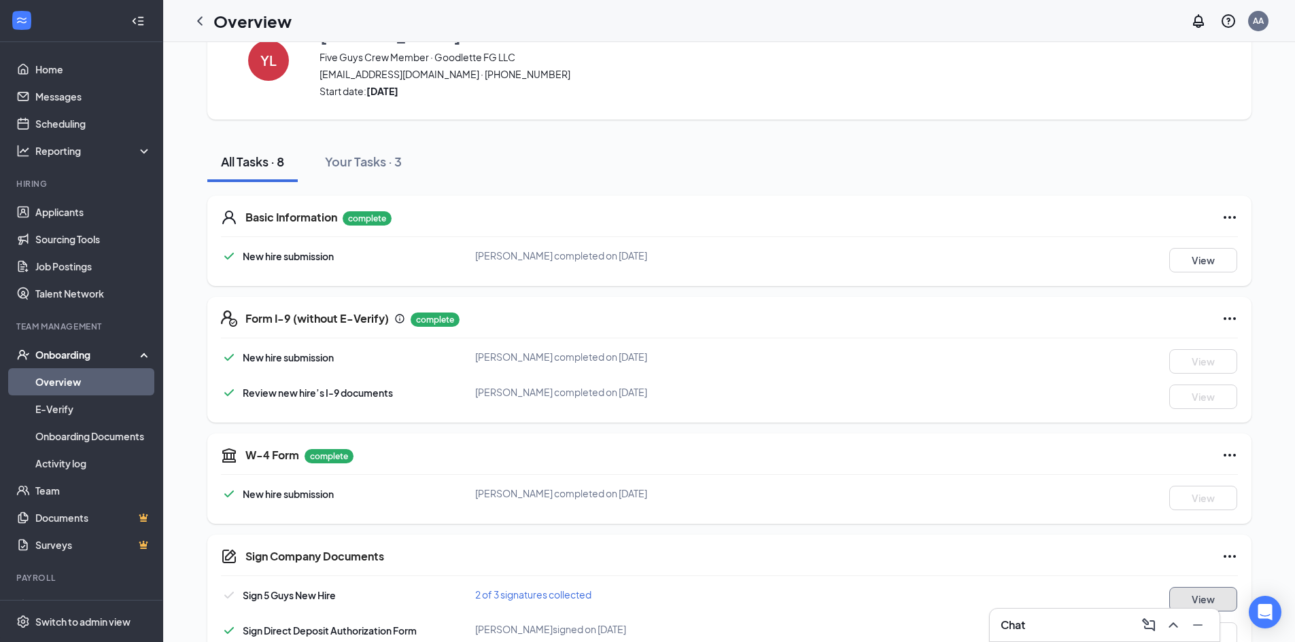
scroll to position [8, 0]
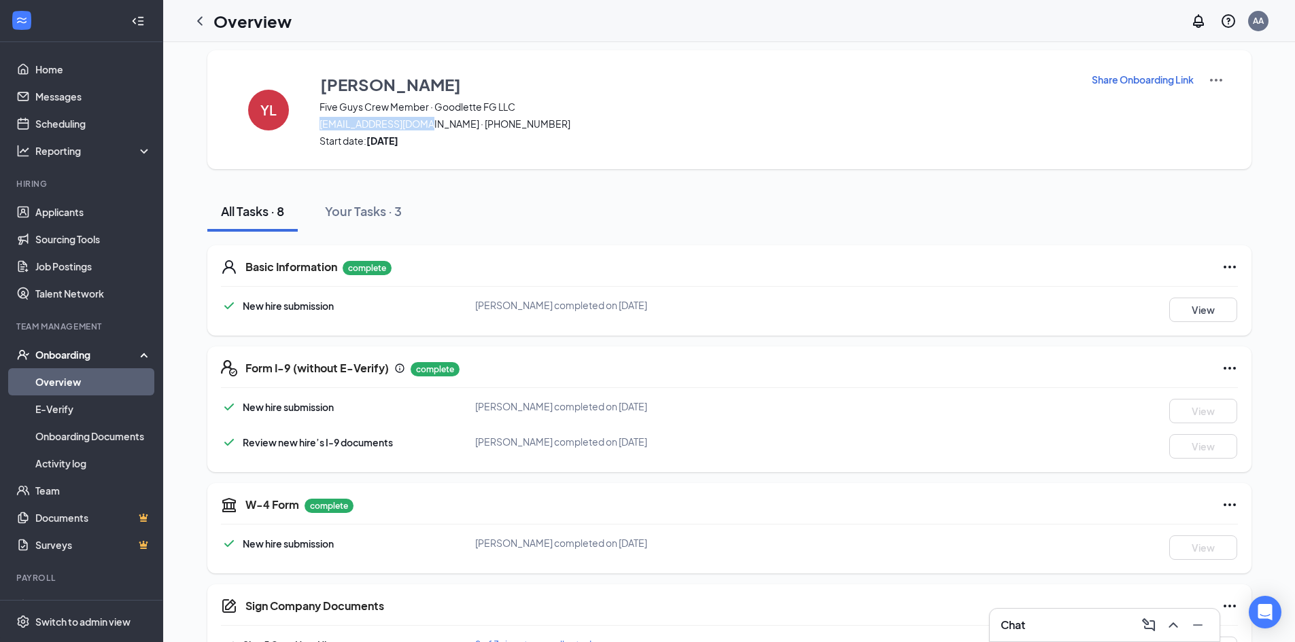
drag, startPoint x: 319, startPoint y: 122, endPoint x: 422, endPoint y: 120, distance: 102.7
click at [422, 120] on span "yazla1227@gmail.com · (239) 658-4629" at bounding box center [696, 124] width 755 height 14
copy span "[EMAIL_ADDRESS][DOMAIN_NAME]"
click at [484, 161] on div "YL Yazmin Lopez-Aguilar Five Guys Crew Member · Goodlette FG LLC yazla1227@gmai…" at bounding box center [729, 109] width 1044 height 119
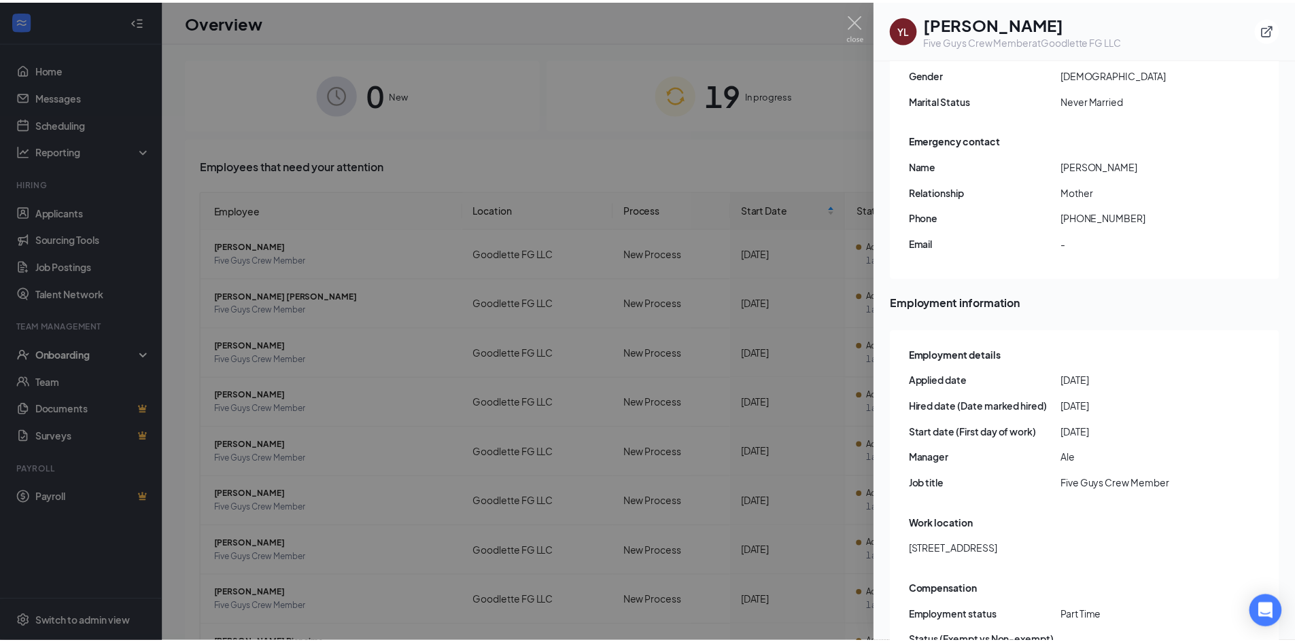
scroll to position [353, 0]
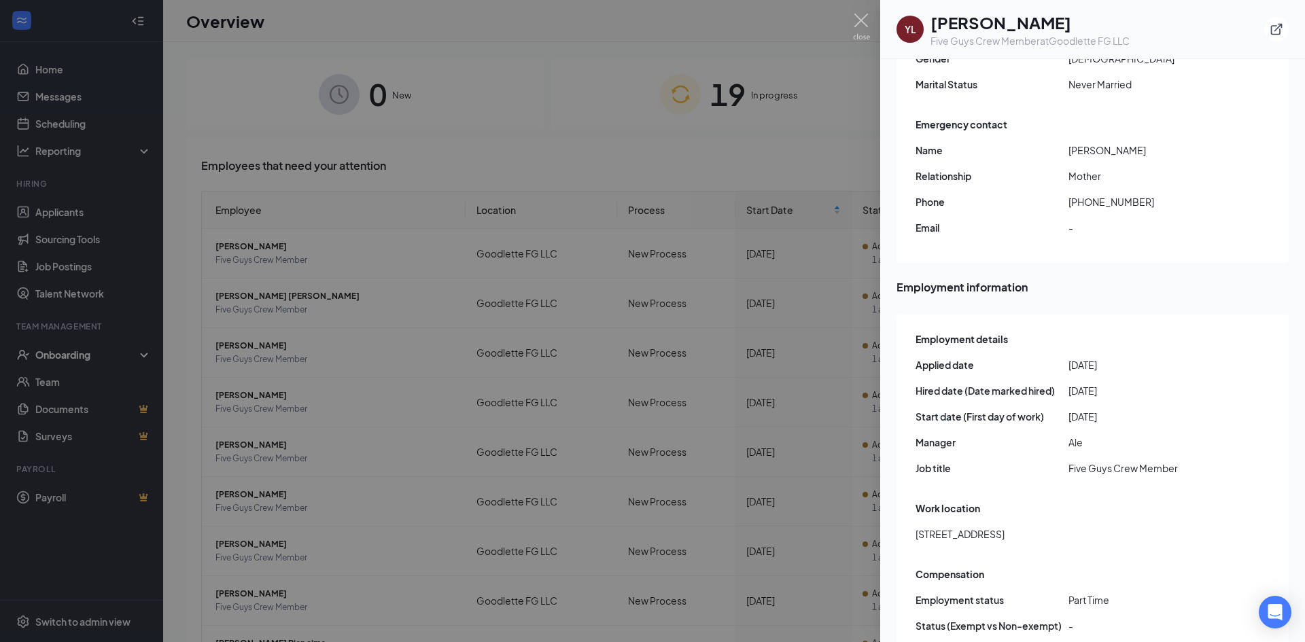
click at [741, 138] on div at bounding box center [652, 321] width 1305 height 642
